Goal: Task Accomplishment & Management: Complete application form

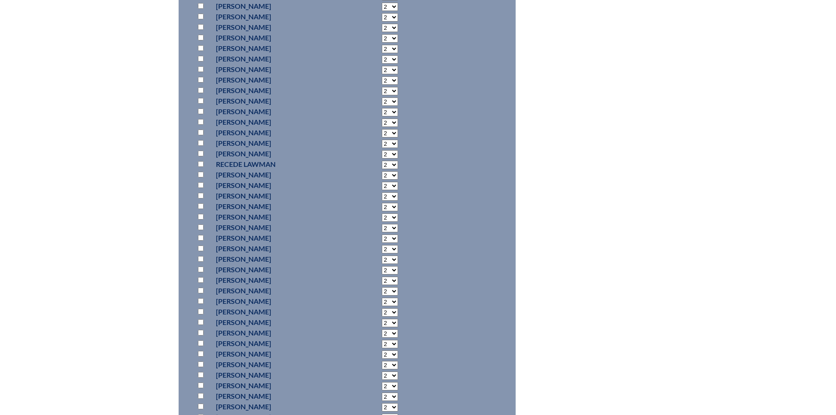
scroll to position [5243, 0]
click at [201, 50] on input "checkbox" at bounding box center [201, 53] width 6 height 6
checkbox input "true"
select select "6"
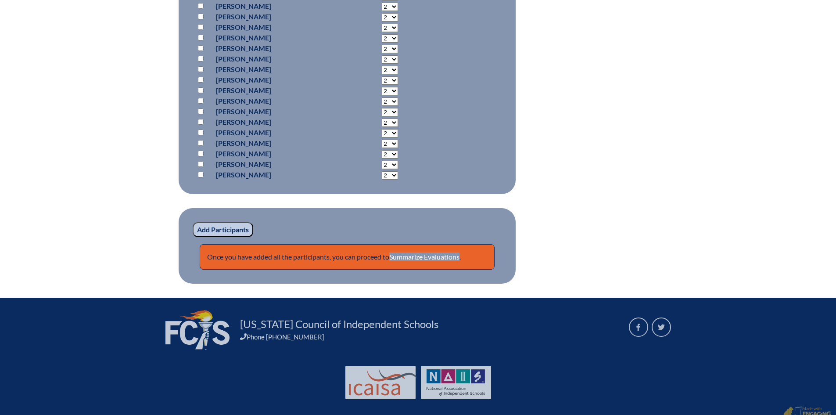
scroll to position [6910, 0]
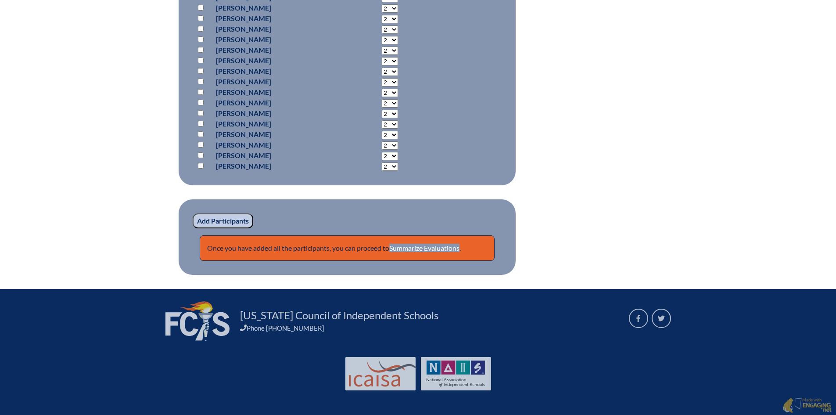
click at [235, 224] on input "Add Participants" at bounding box center [223, 220] width 61 height 15
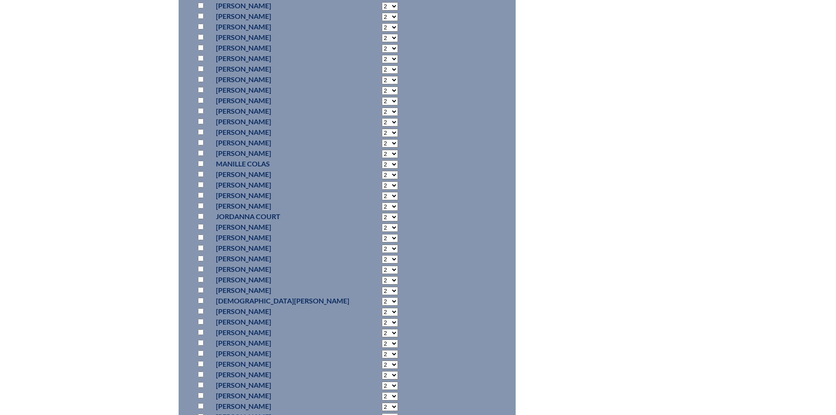
scroll to position [4487, 0]
click at [202, 169] on input "checkbox" at bounding box center [201, 171] width 6 height 6
checkbox input "true"
select select "6"
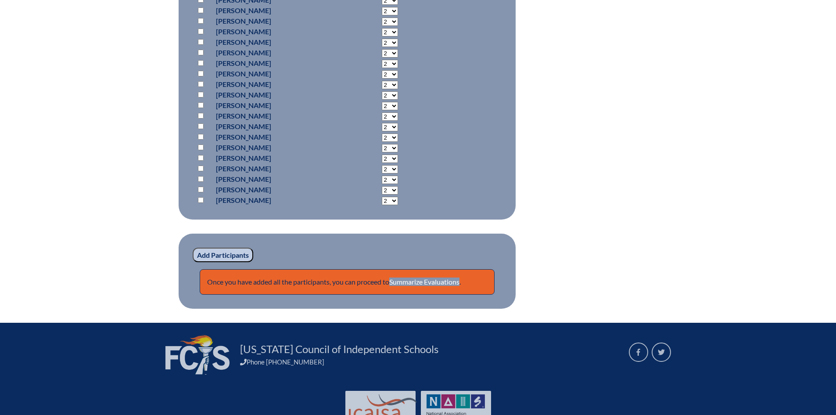
scroll to position [6914, 0]
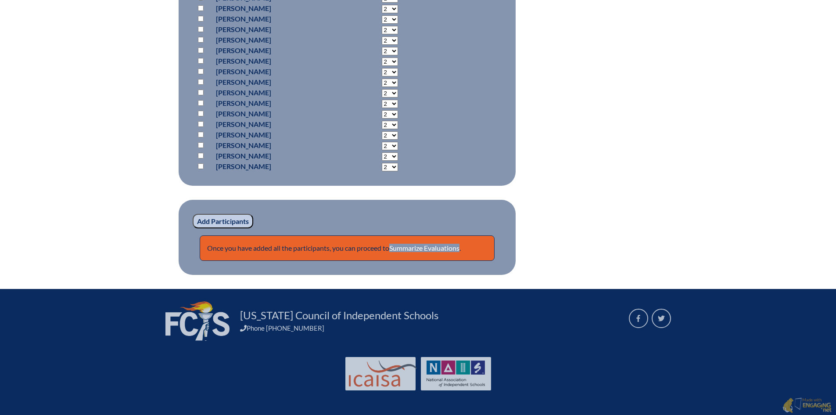
click at [219, 214] on input "Add Participants" at bounding box center [223, 221] width 61 height 15
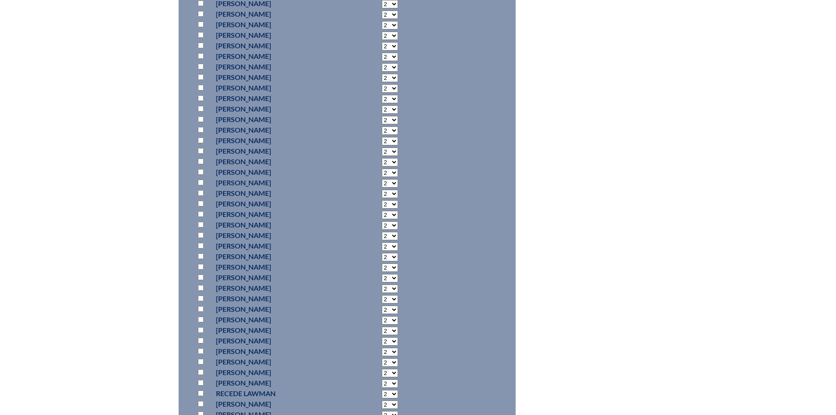
scroll to position [5197, 0]
click at [198, 295] on input "checkbox" at bounding box center [201, 297] width 6 height 6
checkbox input "true"
click at [384, 297] on td "2 3 4 5 6 7 8 9 10 11 12 13 14 15 16 17 18 19 20 21 22 23 24 25 26 27 28 29 30 …" at bounding box center [377, 296] width 49 height 11
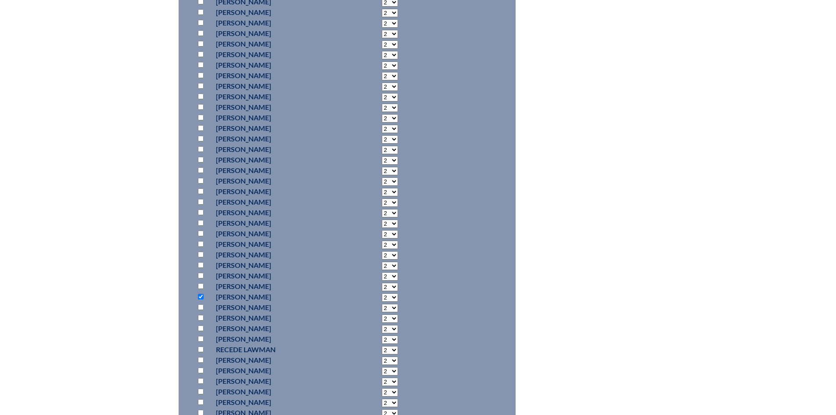
select select "6"
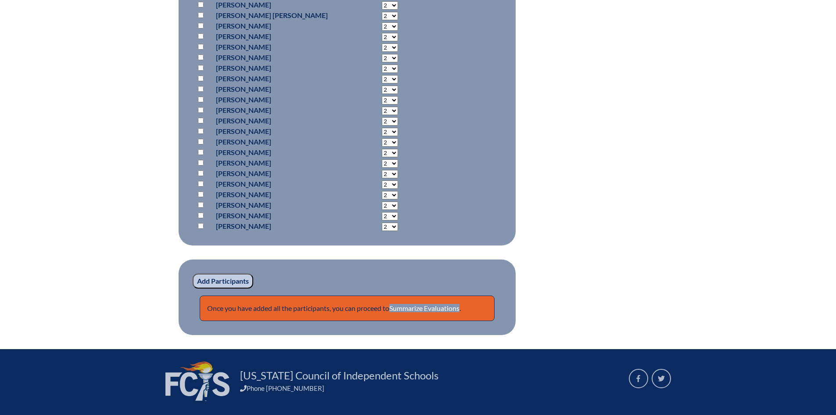
scroll to position [6919, 0]
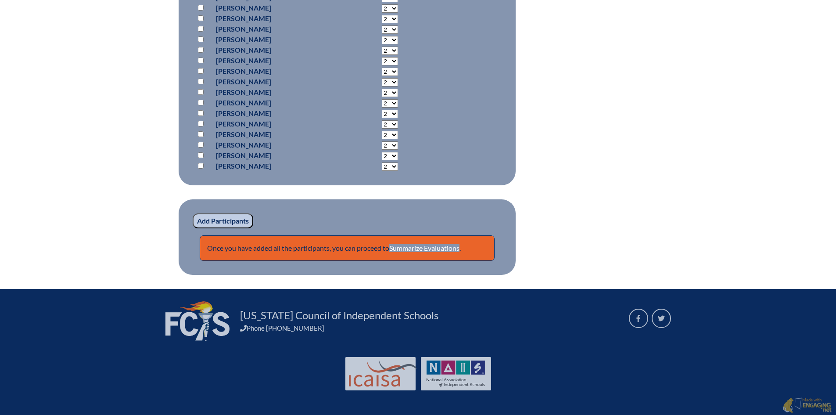
click at [229, 223] on input "Add Participants" at bounding box center [223, 220] width 61 height 15
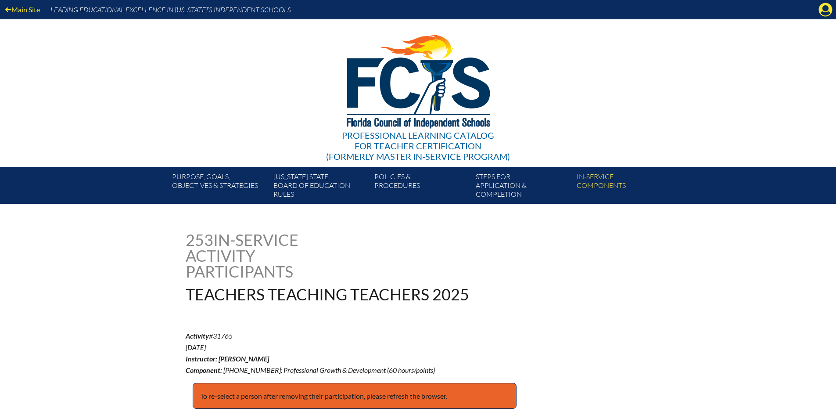
scroll to position [6923, 0]
